Goal: Transaction & Acquisition: Purchase product/service

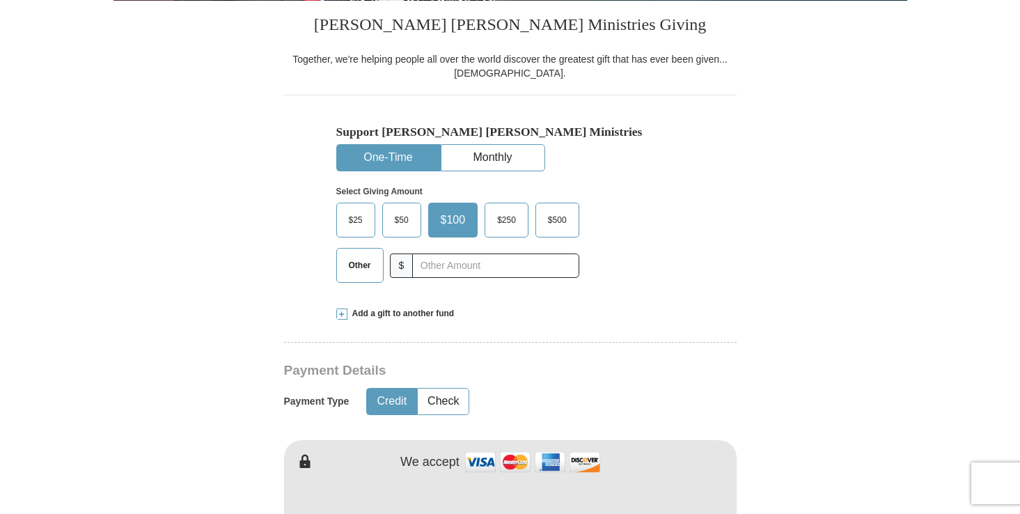
scroll to position [348, 0]
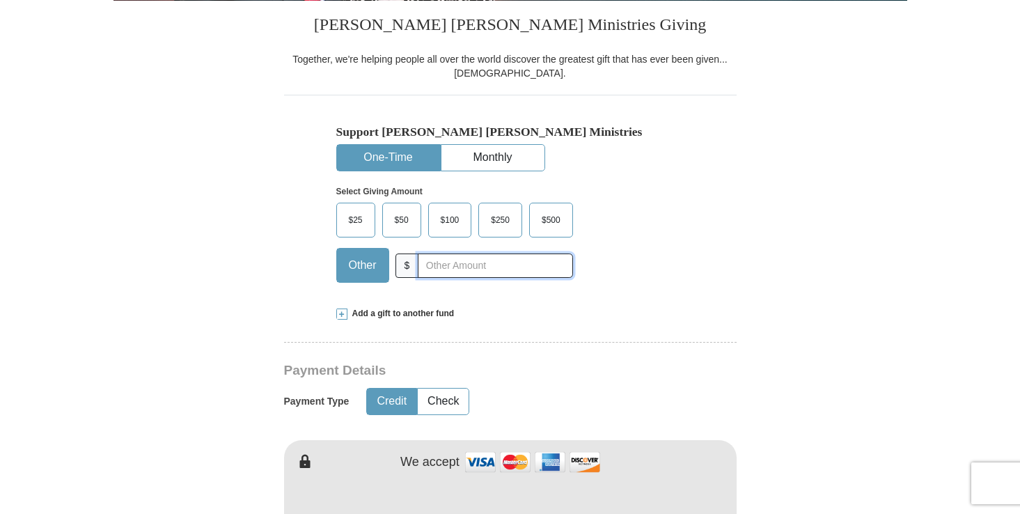
click at [446, 270] on input "text" at bounding box center [495, 266] width 155 height 24
type input "175"
click at [713, 291] on div "Support [PERSON_NAME] [PERSON_NAME] Ministries One-Time Monthly Select Giving A…" at bounding box center [510, 194] width 453 height 198
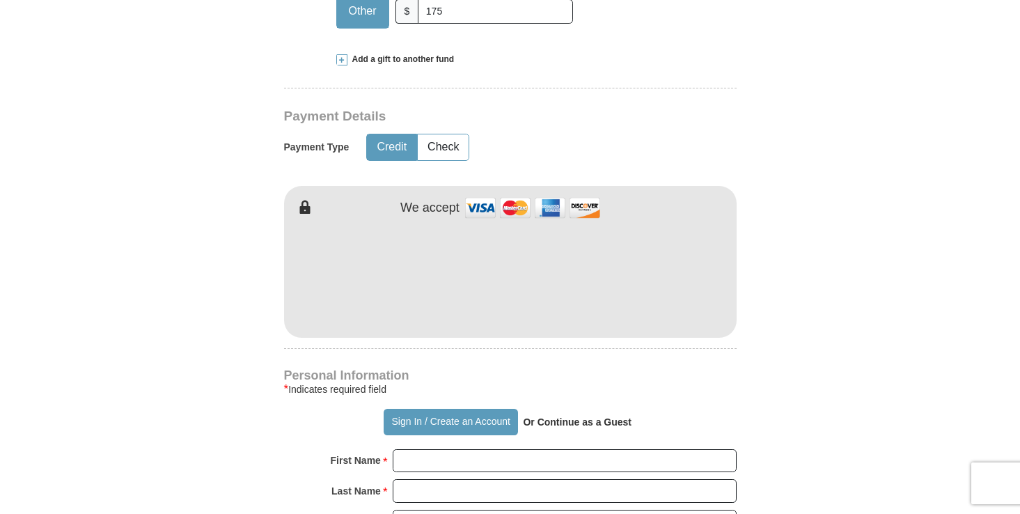
scroll to position [627, 0]
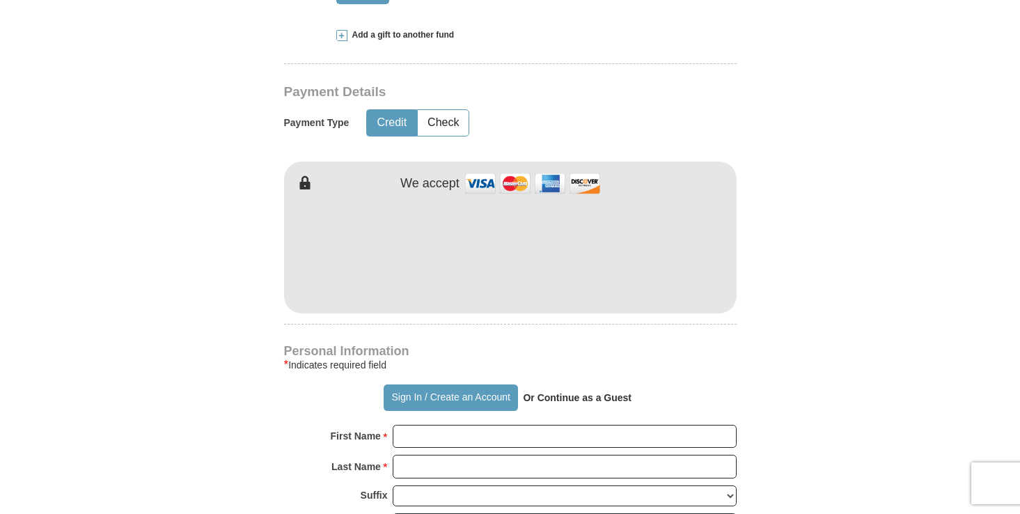
click at [762, 344] on form "Already have an account? Sign in for faster giving. Don't have an account? Crea…" at bounding box center [511, 283] width 794 height 1708
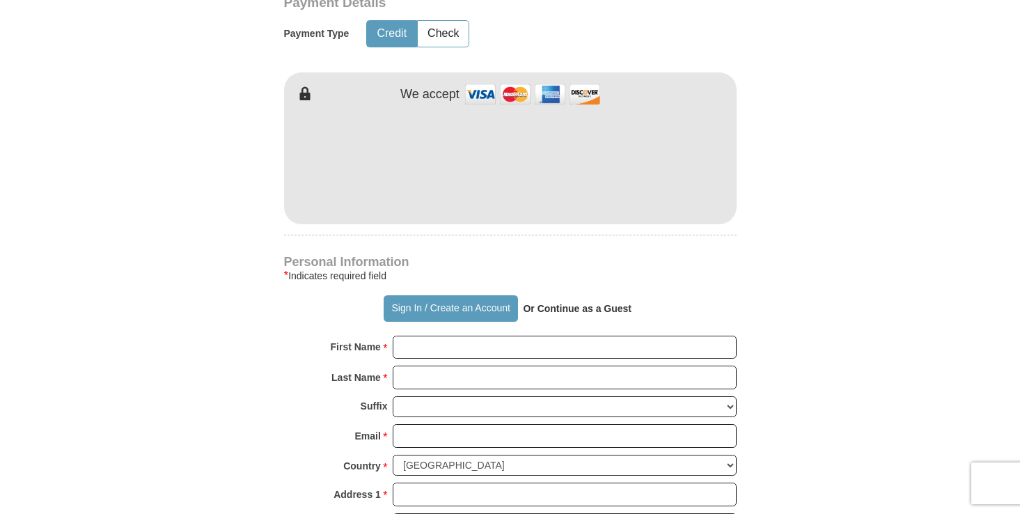
scroll to position [905, 0]
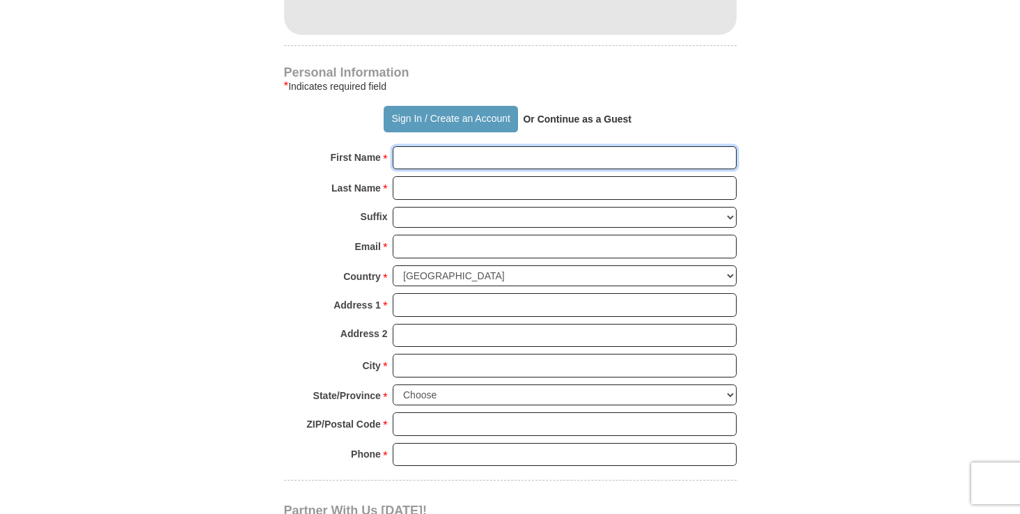
click at [445, 160] on input "First Name *" at bounding box center [565, 158] width 344 height 24
type input "[PERSON_NAME]"
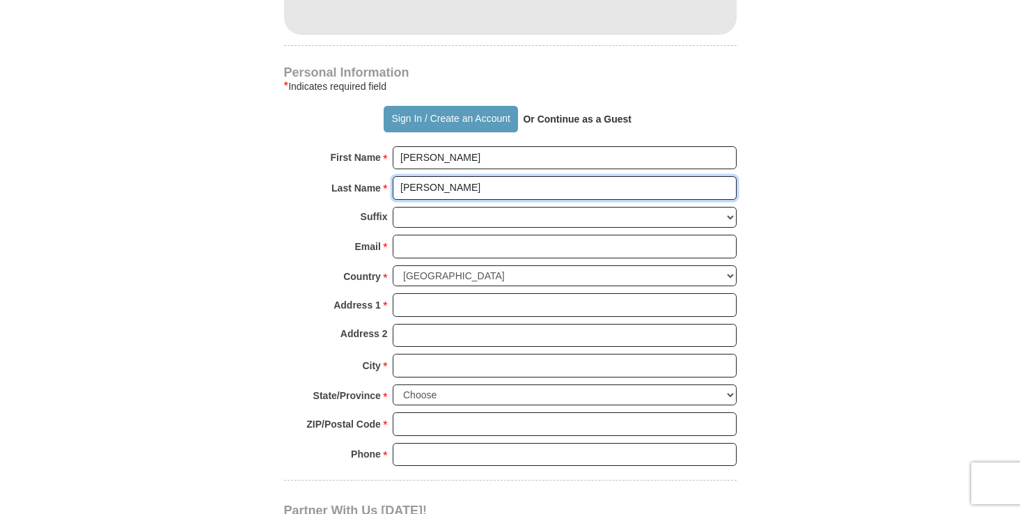
type input "[PERSON_NAME]"
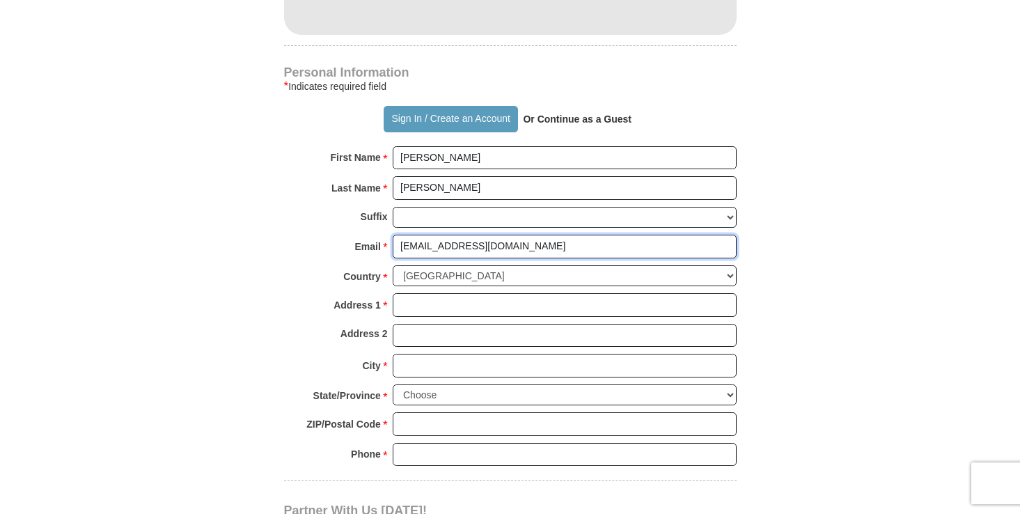
type input "[EMAIL_ADDRESS][DOMAIN_NAME]"
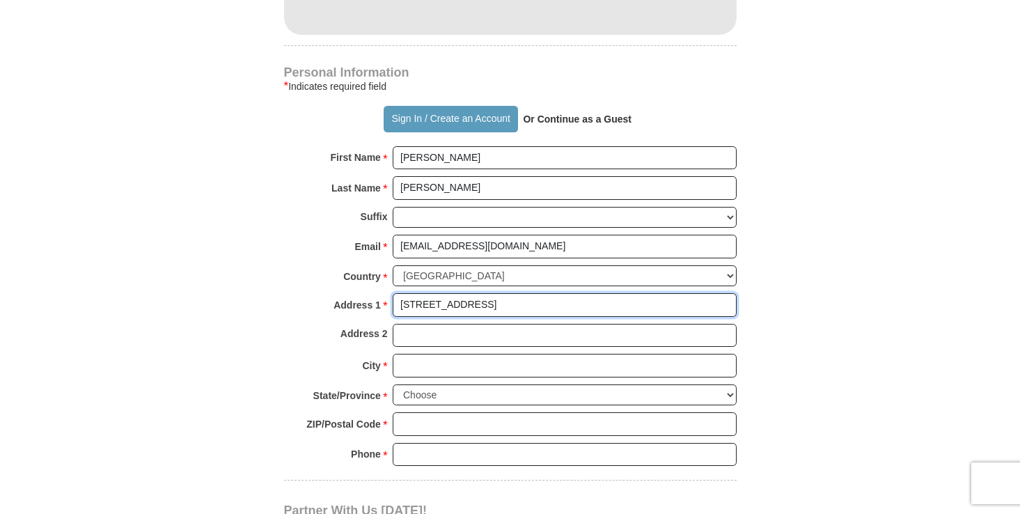
type input "[STREET_ADDRESS]"
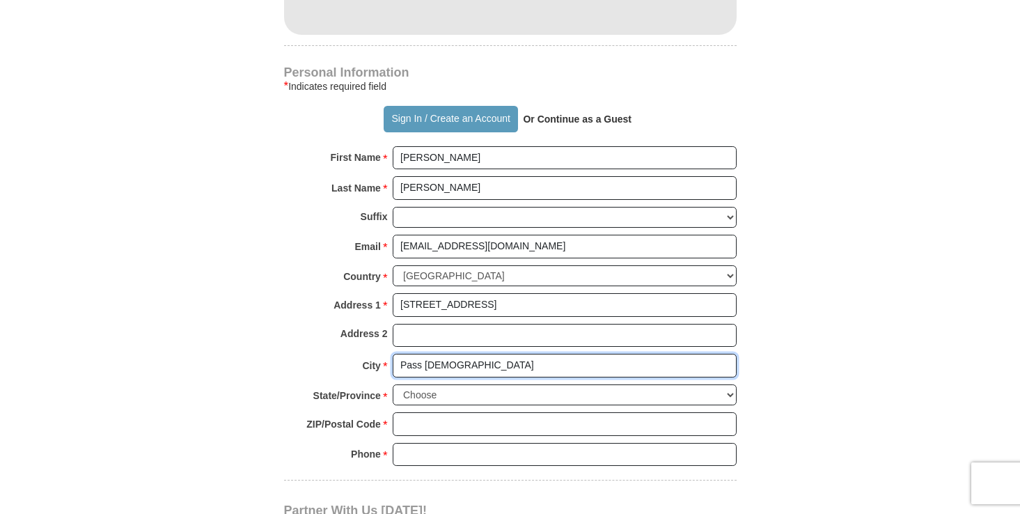
type input "Pass [DEMOGRAPHIC_DATA]"
select select "MS"
click at [393, 384] on select "Choose [US_STATE] [US_STATE] [US_STATE] [US_STATE] [US_STATE] Armed Forces Amer…" at bounding box center [565, 395] width 344 height 22
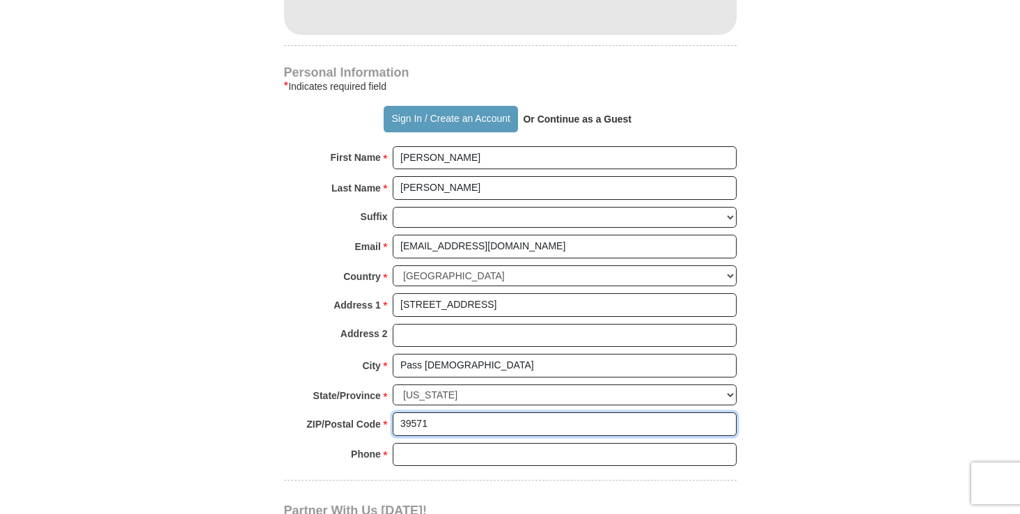
type input "39571"
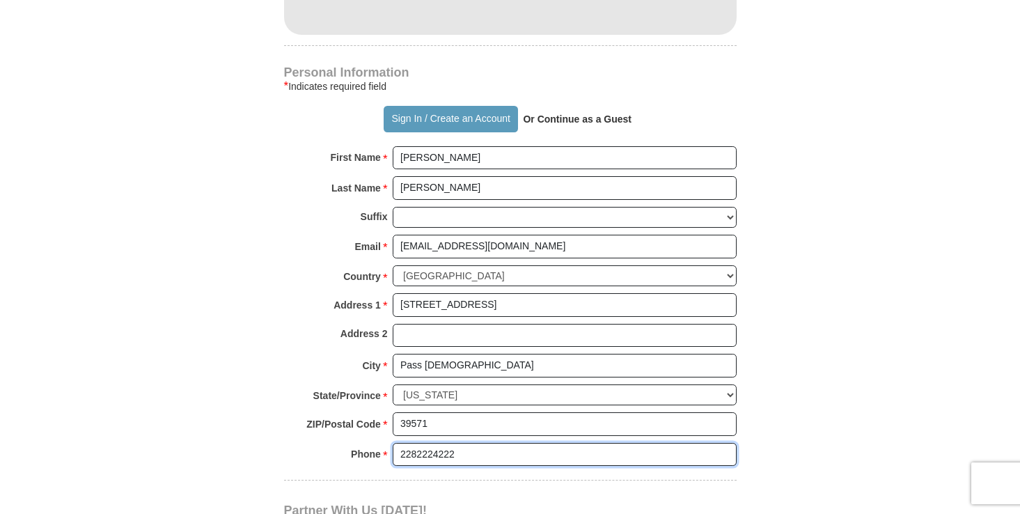
type input "2282224222"
click at [777, 251] on form "Already have an account? Sign in for faster giving. Don't have an account? Crea…" at bounding box center [511, 4] width 794 height 1708
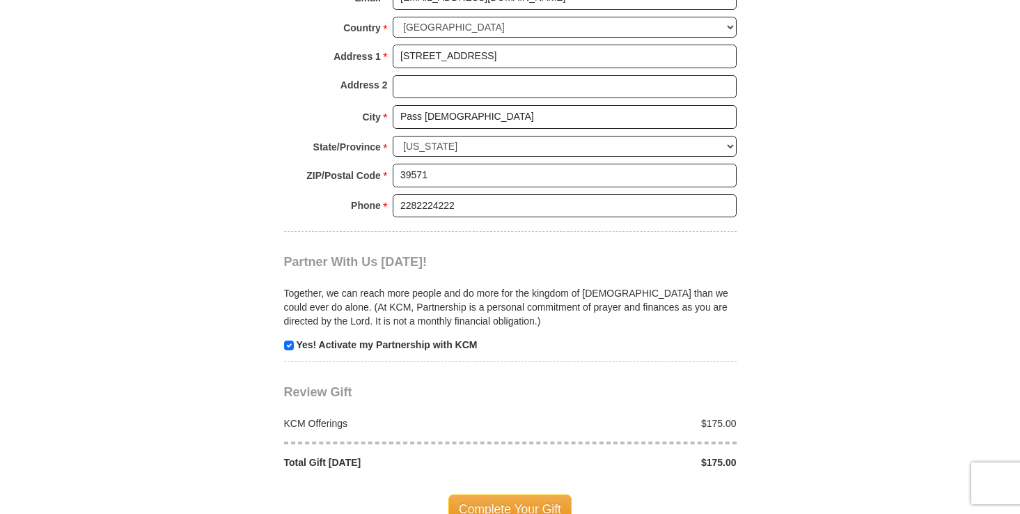
scroll to position [1184, 0]
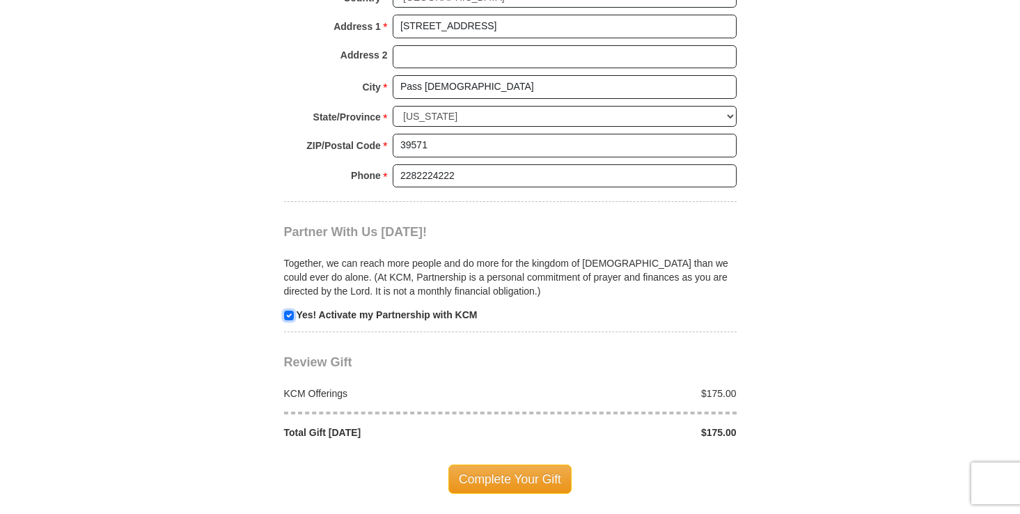
click at [291, 320] on input "checkbox" at bounding box center [289, 316] width 10 height 10
checkbox input "false"
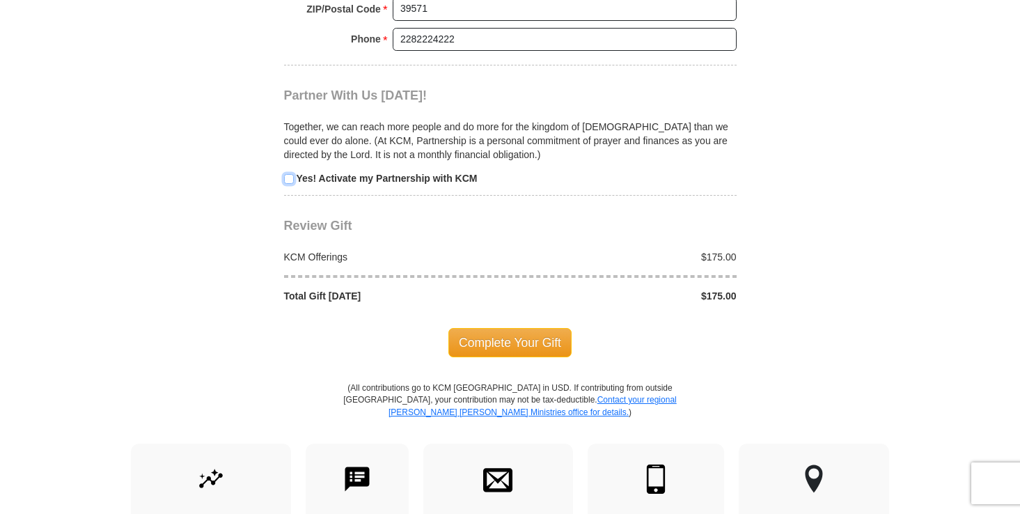
scroll to position [1323, 0]
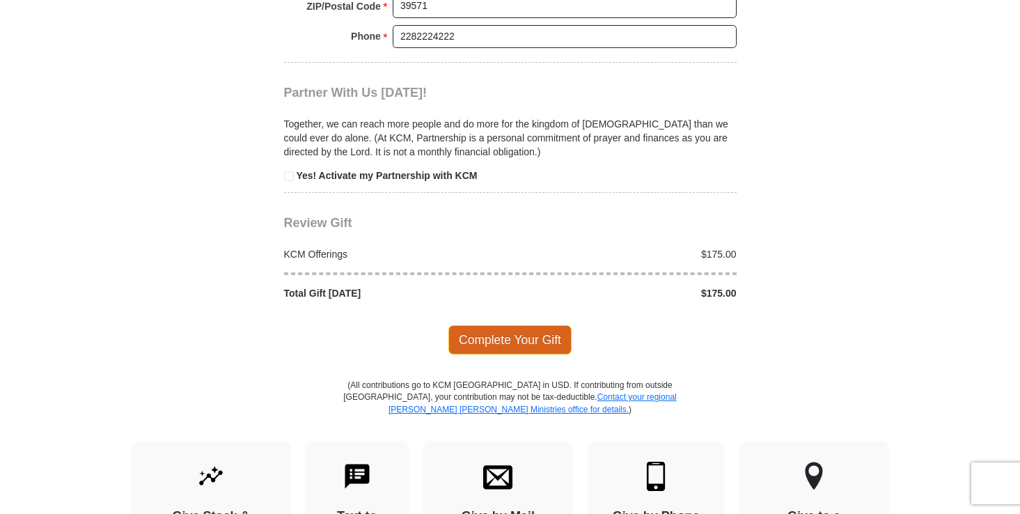
click at [529, 343] on span "Complete Your Gift" at bounding box center [510, 339] width 123 height 29
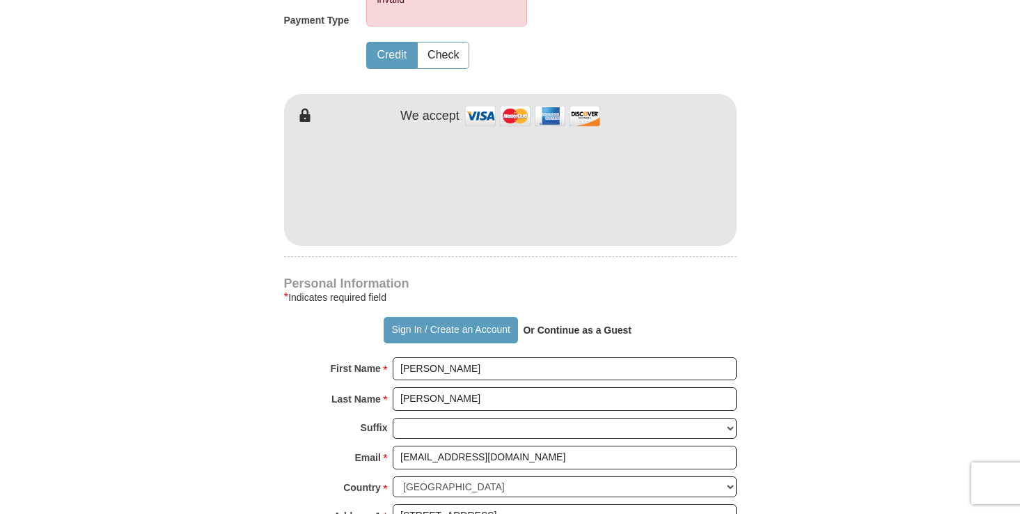
scroll to position [628, 0]
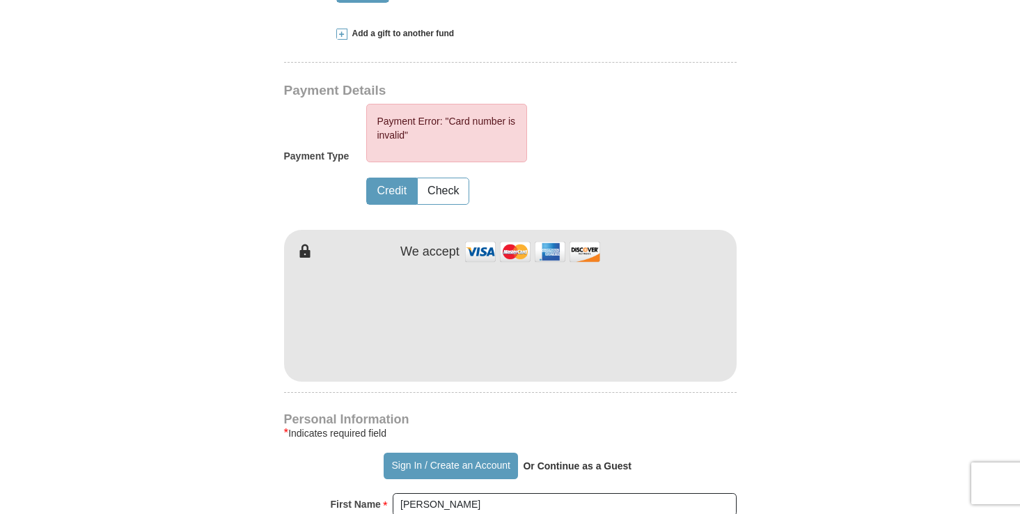
click at [801, 318] on form "Already have an account? Sign in for faster giving. Don't have an account? Crea…" at bounding box center [511, 317] width 794 height 1778
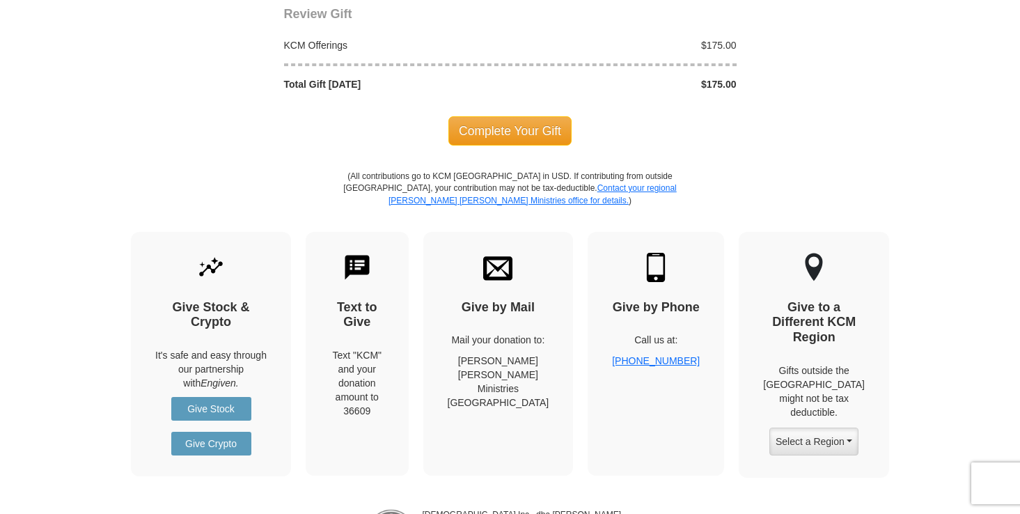
scroll to position [1603, 0]
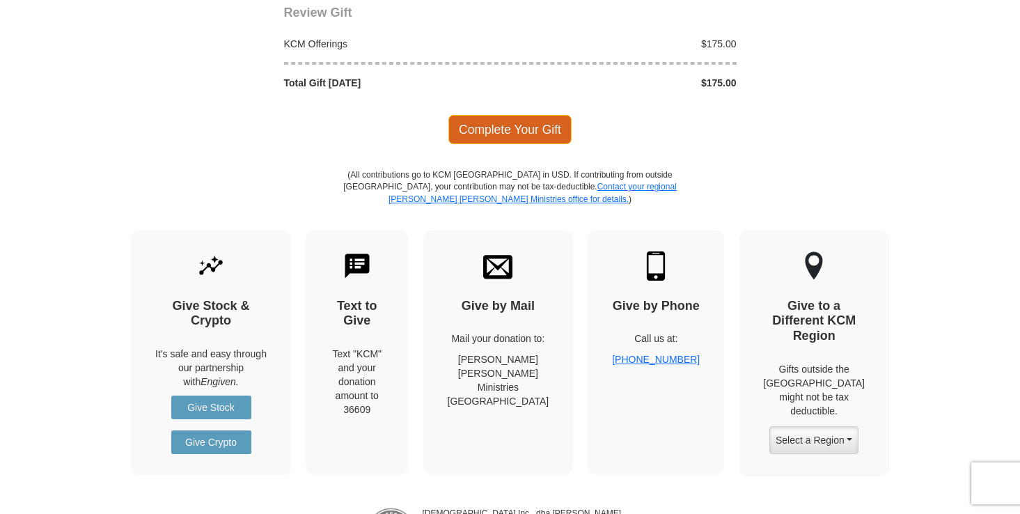
click at [489, 134] on span "Complete Your Gift" at bounding box center [510, 129] width 123 height 29
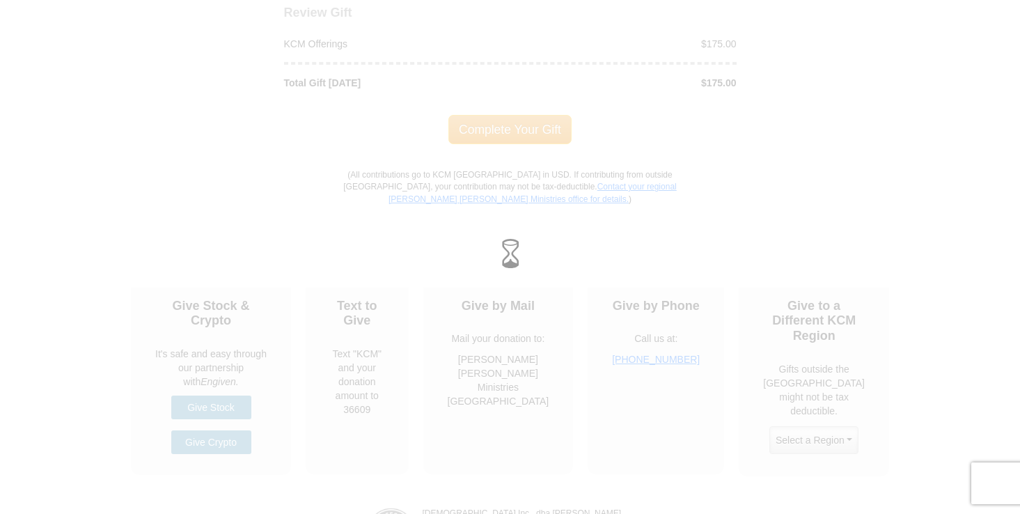
scroll to position [1534, 0]
